Goal: Information Seeking & Learning: Learn about a topic

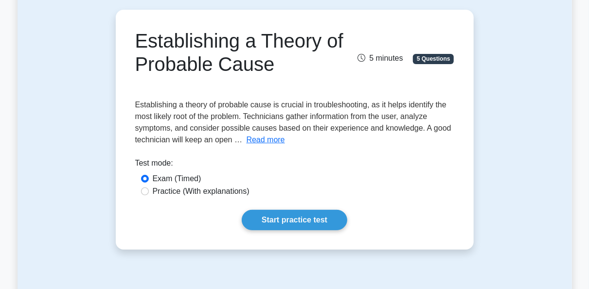
scroll to position [89, 0]
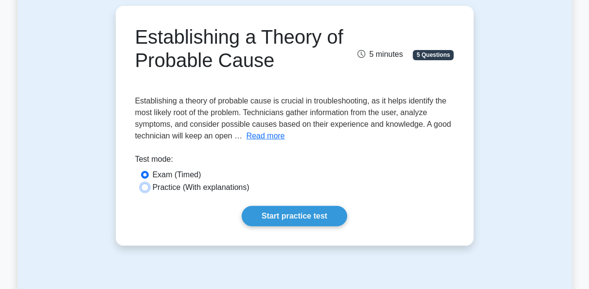
click at [147, 187] on input "Practice (With explanations)" at bounding box center [145, 188] width 8 height 8
radio input "true"
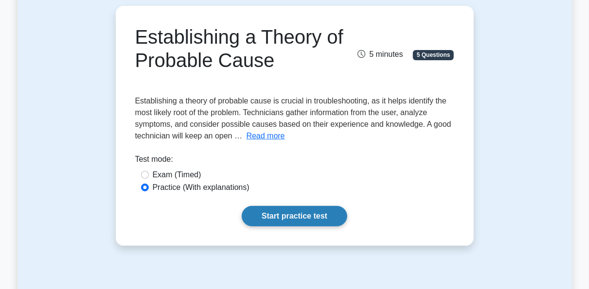
click at [302, 219] on link "Start practice test" at bounding box center [294, 216] width 105 height 20
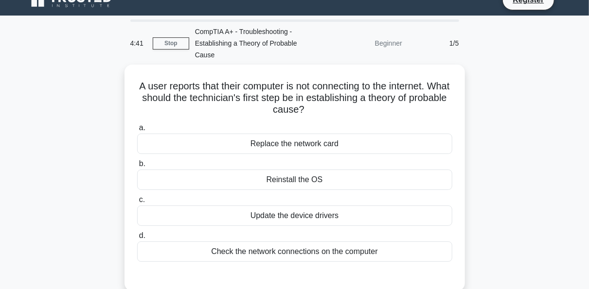
scroll to position [16, 0]
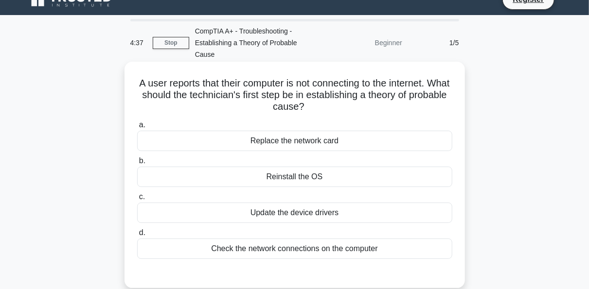
click at [311, 239] on div "Check the network connections on the computer" at bounding box center [294, 249] width 315 height 20
click at [137, 235] on input "d. Check the network connections on the computer" at bounding box center [137, 233] width 0 height 6
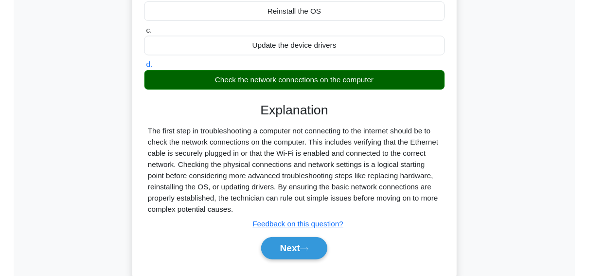
scroll to position [191, 0]
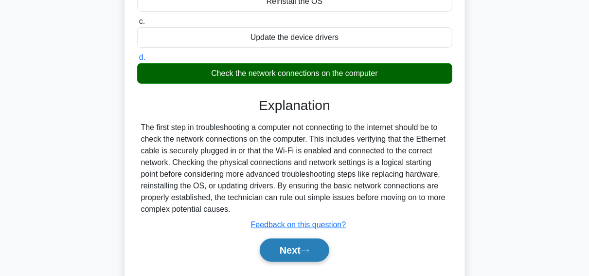
click at [302, 241] on button "Next" at bounding box center [294, 249] width 69 height 23
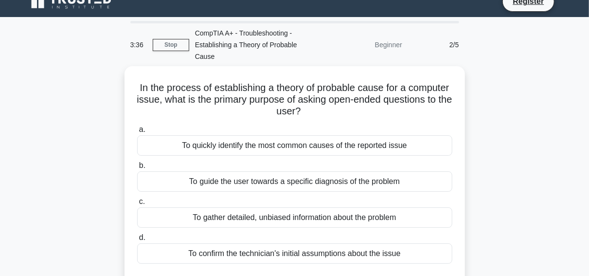
scroll to position [22, 0]
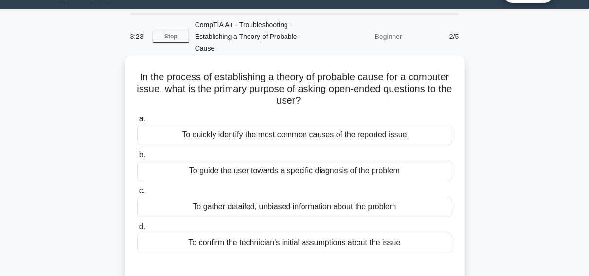
click at [245, 196] on div "To gather detailed, unbiased information about the problem" at bounding box center [294, 206] width 315 height 20
click at [137, 194] on input "c. To gather detailed, unbiased information about the problem" at bounding box center [137, 191] width 0 height 6
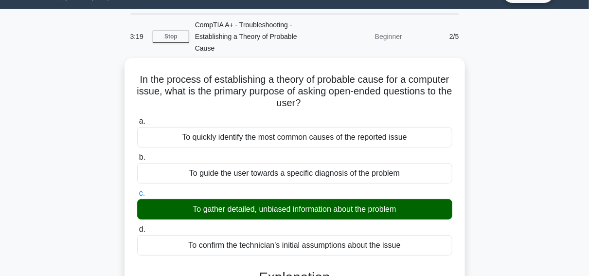
click at [137, 226] on input "d. To confirm the technician's initial assumptions about the issue" at bounding box center [137, 229] width 0 height 6
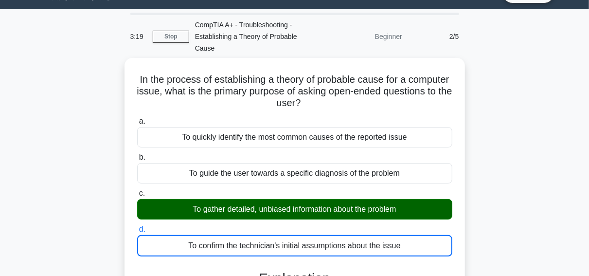
click at [137, 118] on input "a. To quickly identify the most common causes of the reported issue" at bounding box center [137, 121] width 0 height 6
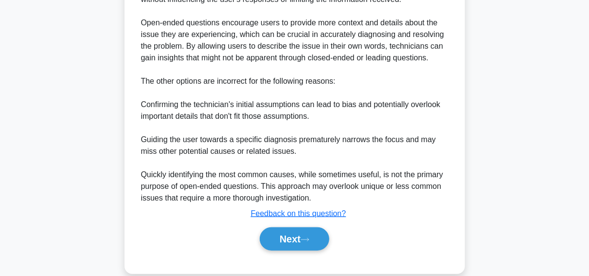
scroll to position [359, 0]
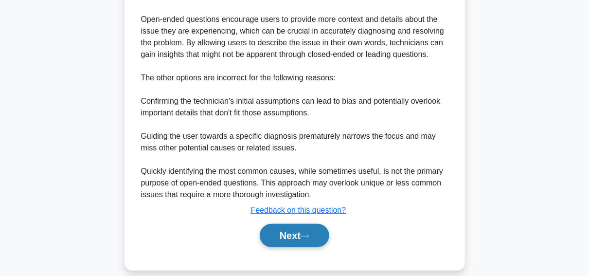
click at [307, 234] on icon at bounding box center [305, 235] width 8 height 3
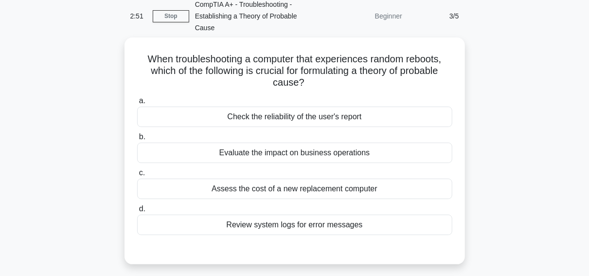
scroll to position [39, 0]
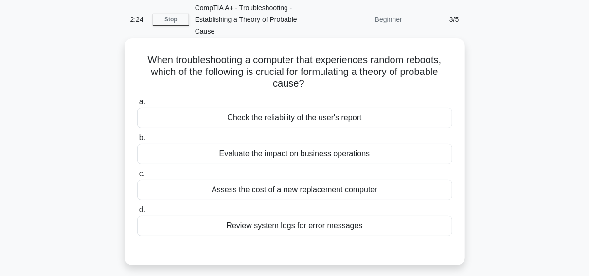
click at [296, 217] on div "Review system logs for error messages" at bounding box center [294, 225] width 315 height 20
click at [137, 213] on input "d. Review system logs for error messages" at bounding box center [137, 210] width 0 height 6
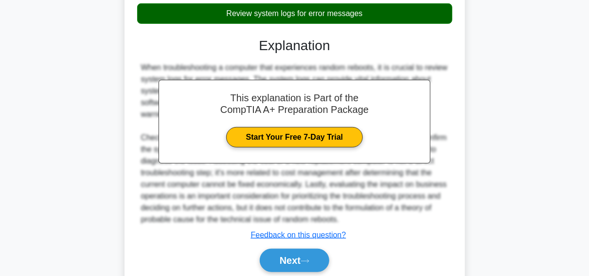
scroll to position [260, 0]
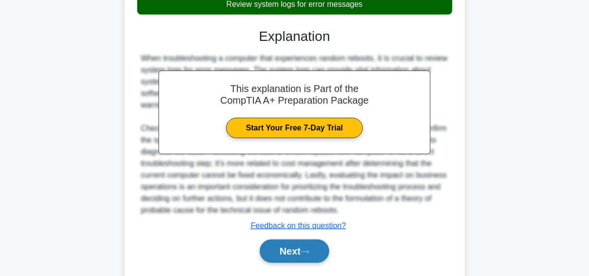
click at [293, 241] on button "Next" at bounding box center [294, 250] width 69 height 23
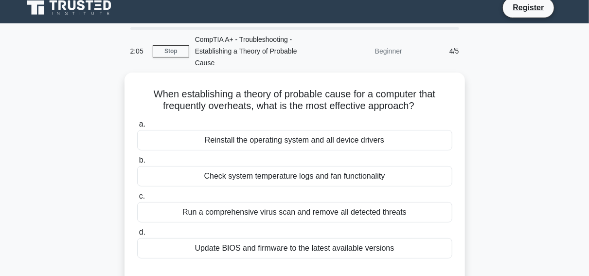
scroll to position [9, 0]
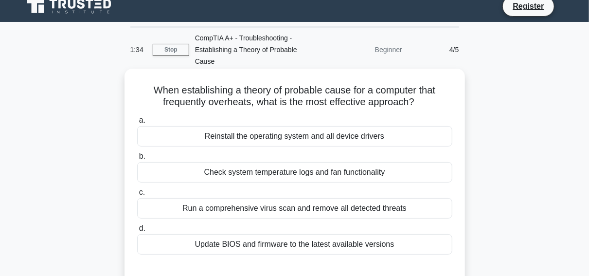
click at [305, 162] on div "Check system temperature logs and fan functionality" at bounding box center [294, 172] width 315 height 20
click at [137, 159] on input "b. Check system temperature logs and fan functionality" at bounding box center [137, 156] width 0 height 6
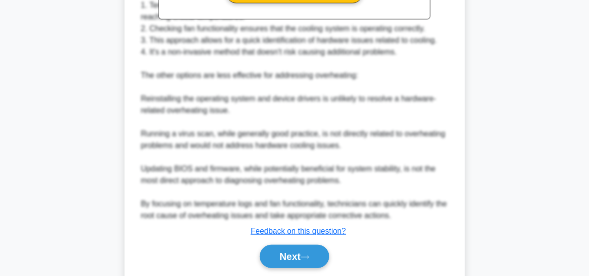
scroll to position [404, 0]
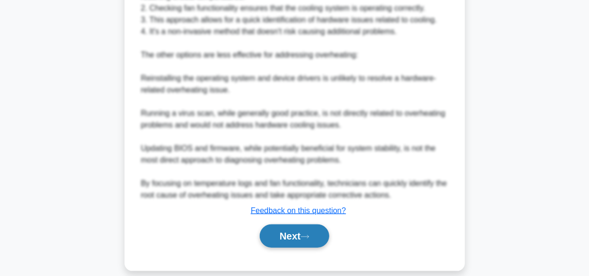
click at [289, 224] on button "Next" at bounding box center [294, 235] width 69 height 23
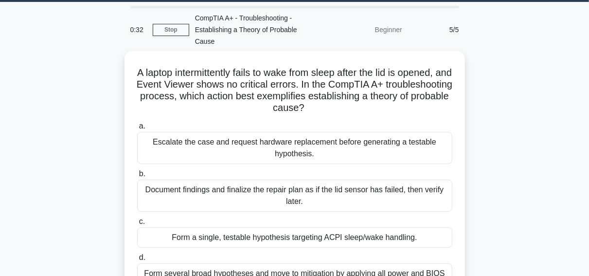
scroll to position [30, 0]
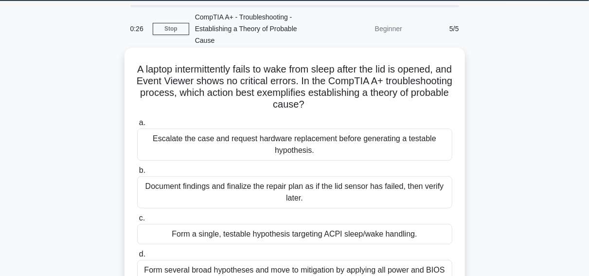
click at [251, 186] on div "Document findings and finalize the repair plan as if the lid sensor has failed,…" at bounding box center [294, 192] width 315 height 32
click at [137, 173] on input "b. Document findings and finalize the repair plan as if the lid sensor has fail…" at bounding box center [137, 170] width 0 height 6
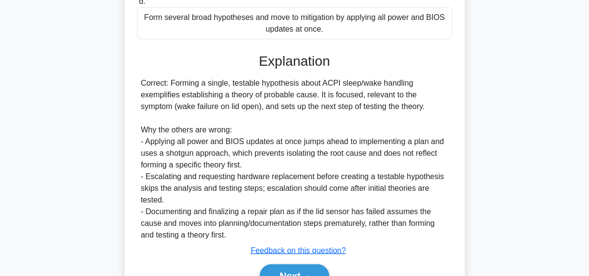
scroll to position [324, 0]
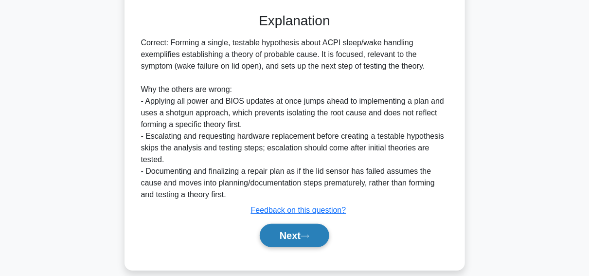
click at [308, 224] on button "Next" at bounding box center [294, 235] width 69 height 23
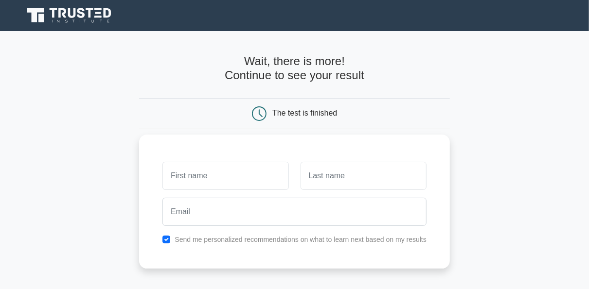
click at [250, 178] on input "text" at bounding box center [225, 176] width 126 height 28
type input "mesh"
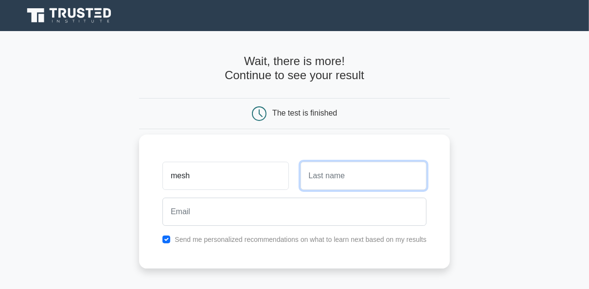
click at [358, 173] on input "text" at bounding box center [363, 176] width 126 height 28
type input "yegz"
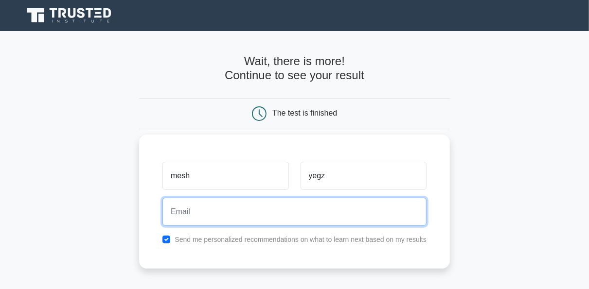
click at [313, 205] on input "email" at bounding box center [294, 212] width 264 height 28
